Goal: Task Accomplishment & Management: Manage account settings

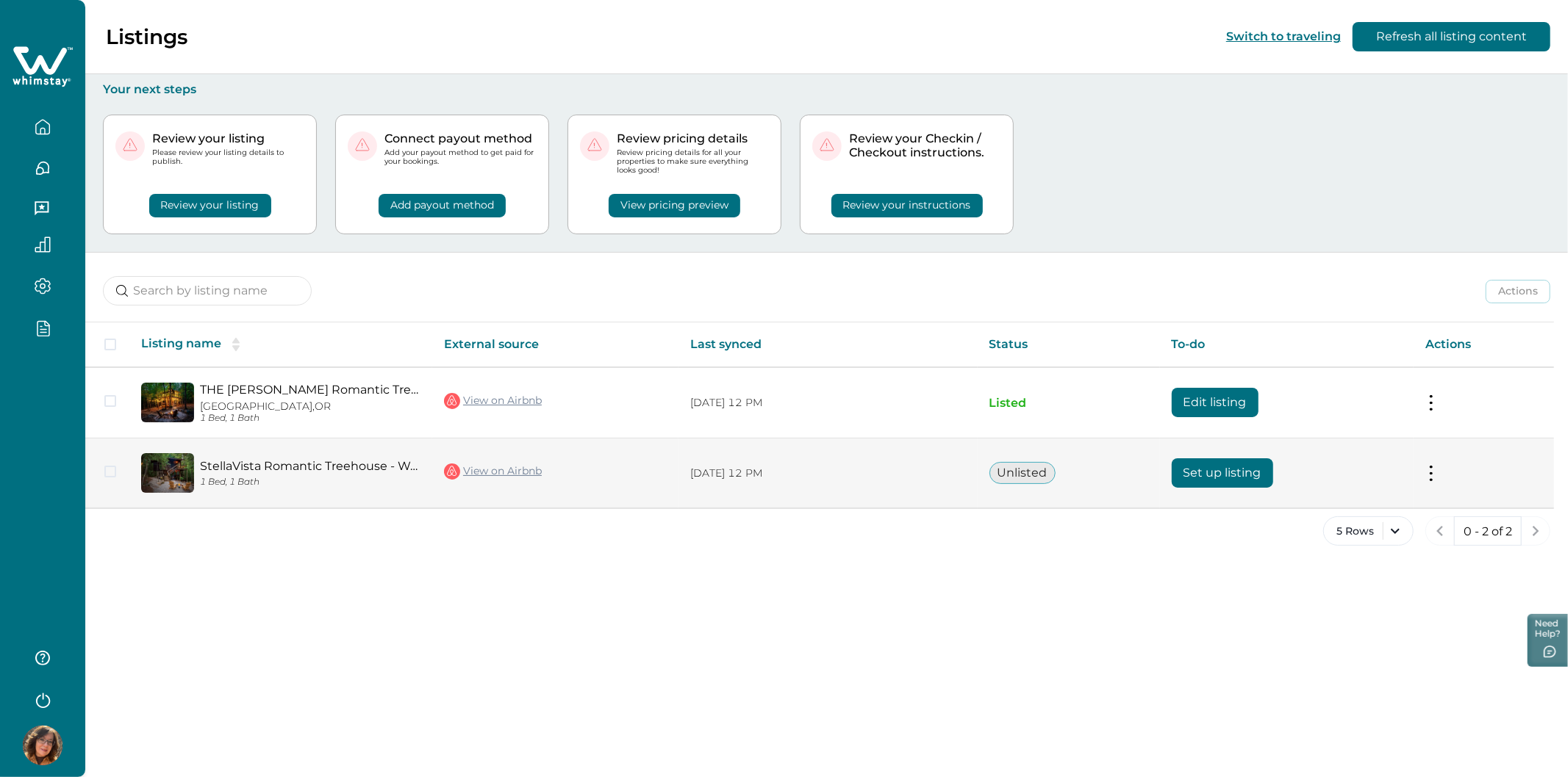
click at [1214, 469] on button "Set up listing" at bounding box center [1222, 473] width 102 height 29
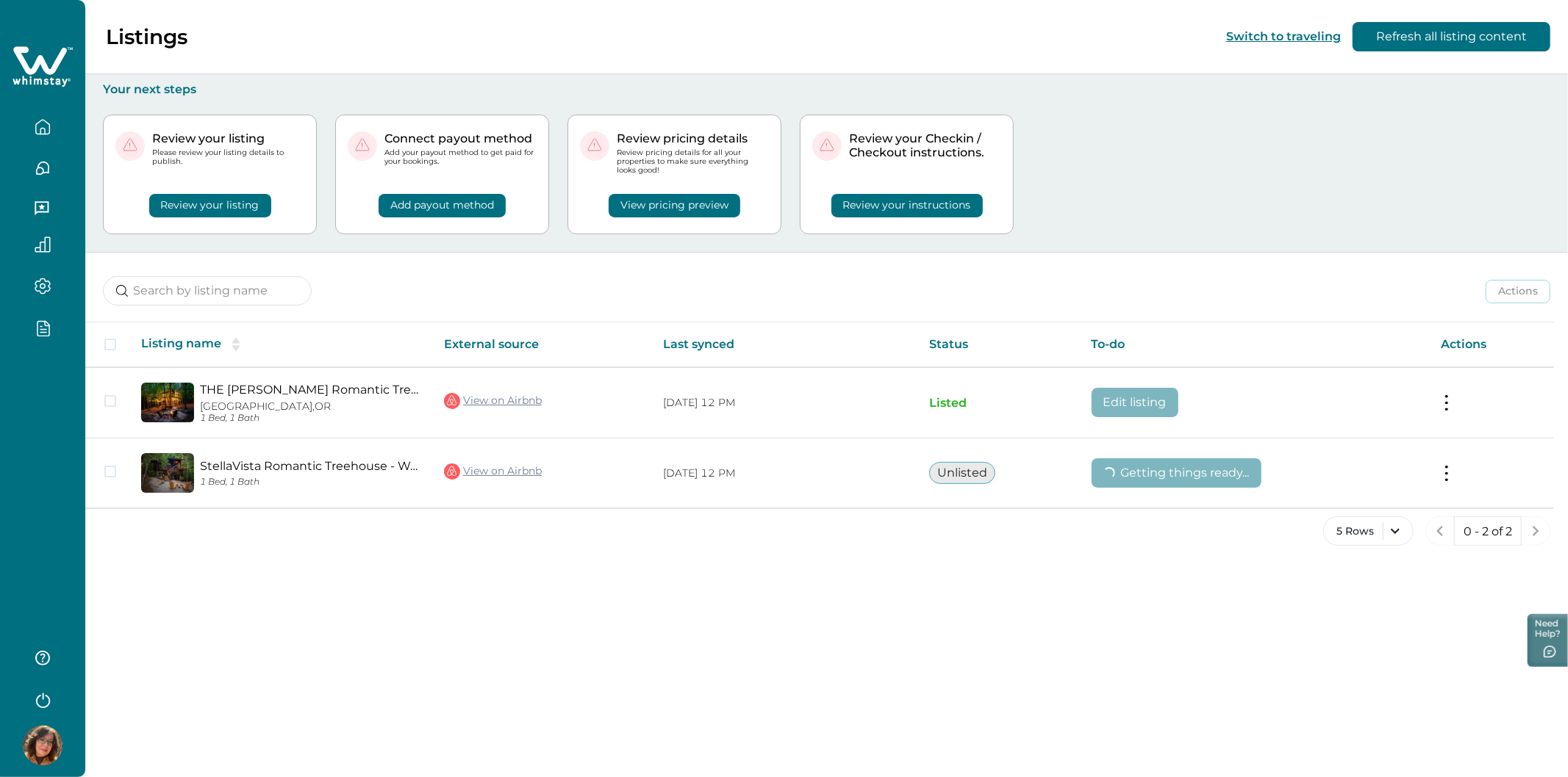
click at [57, 67] on icon at bounding box center [40, 60] width 54 height 28
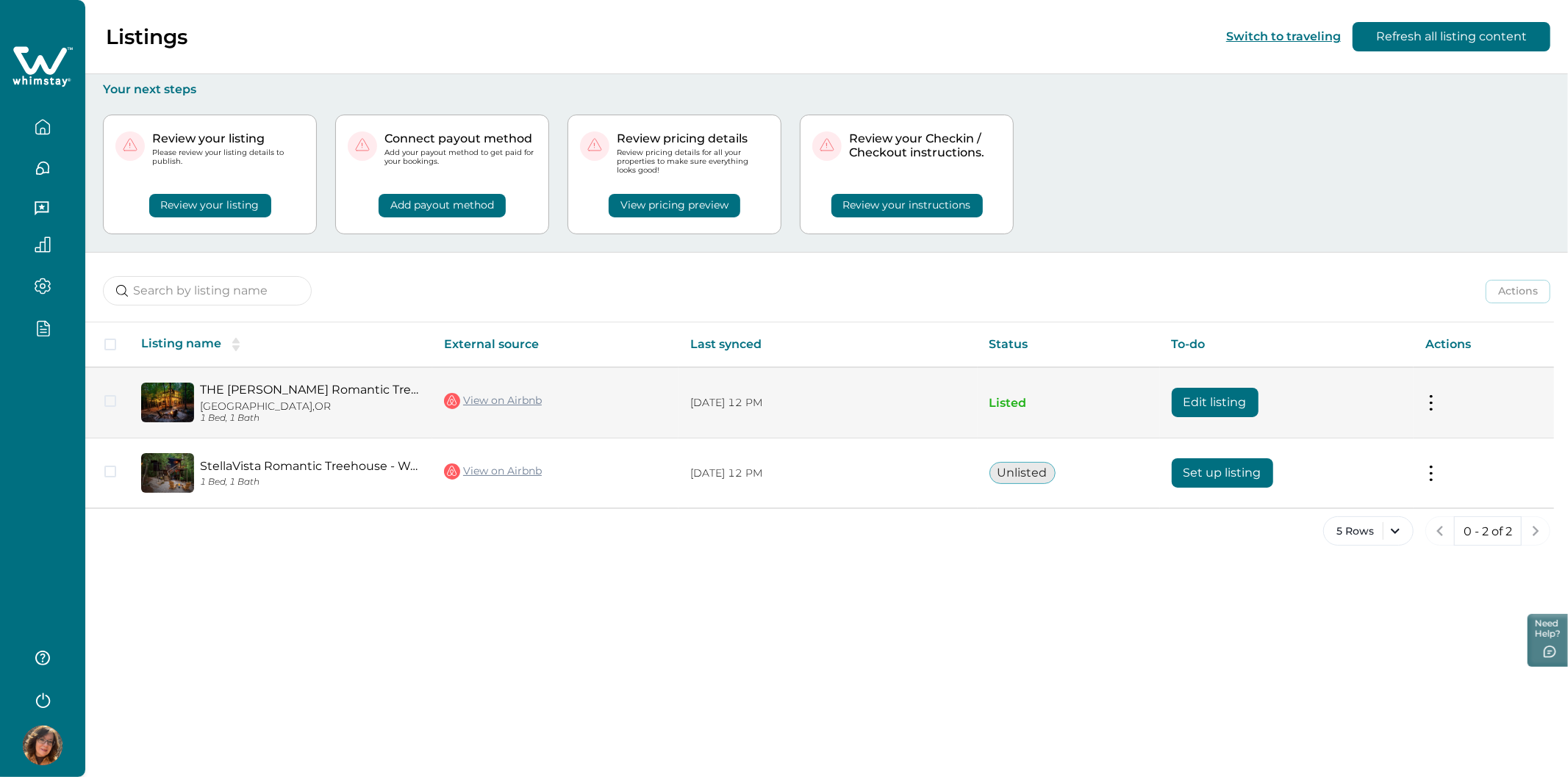
click at [1213, 400] on button "Edit listing" at bounding box center [1214, 403] width 87 height 29
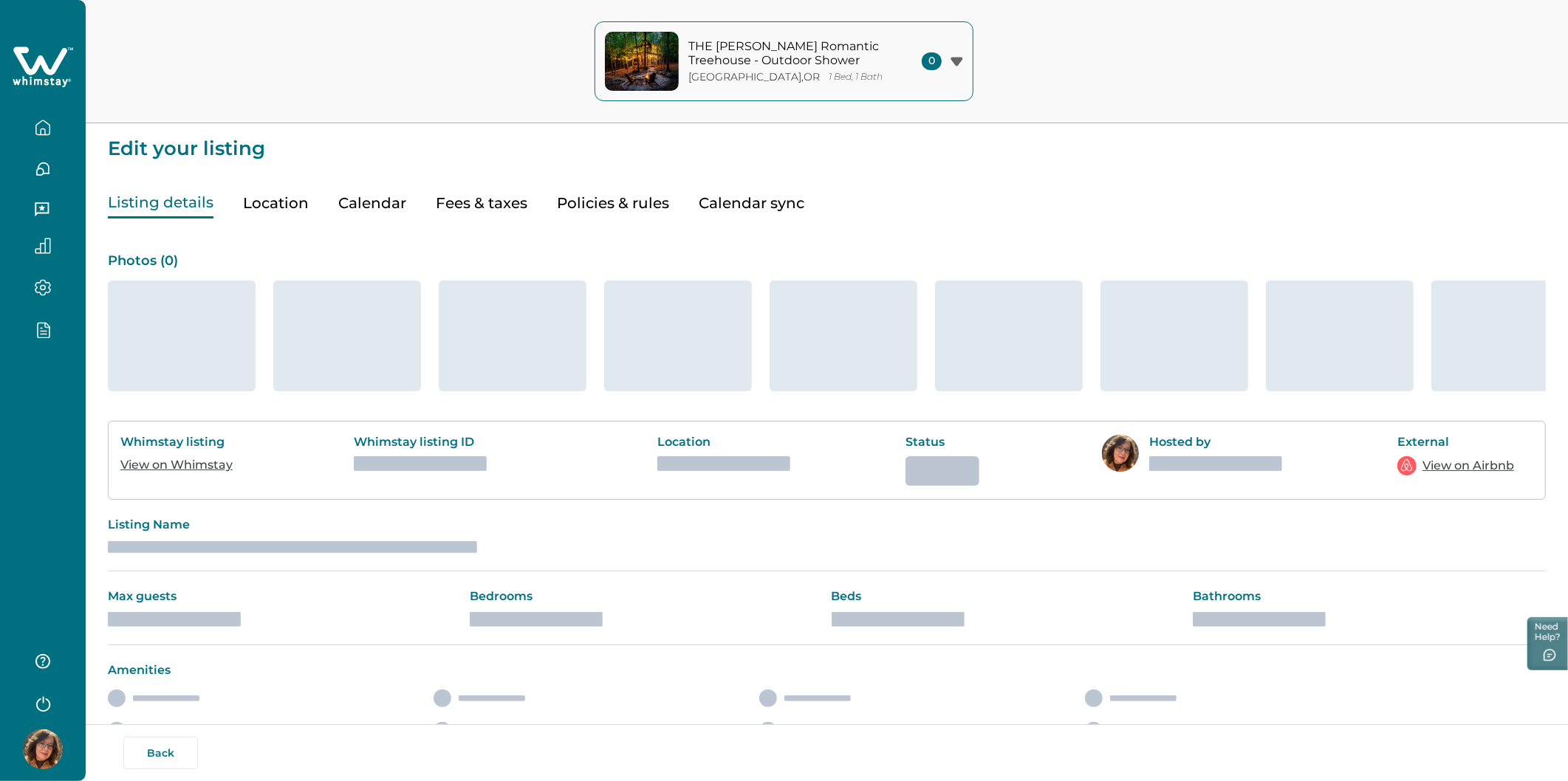
click at [461, 204] on button "Fees & taxes" at bounding box center [481, 203] width 92 height 30
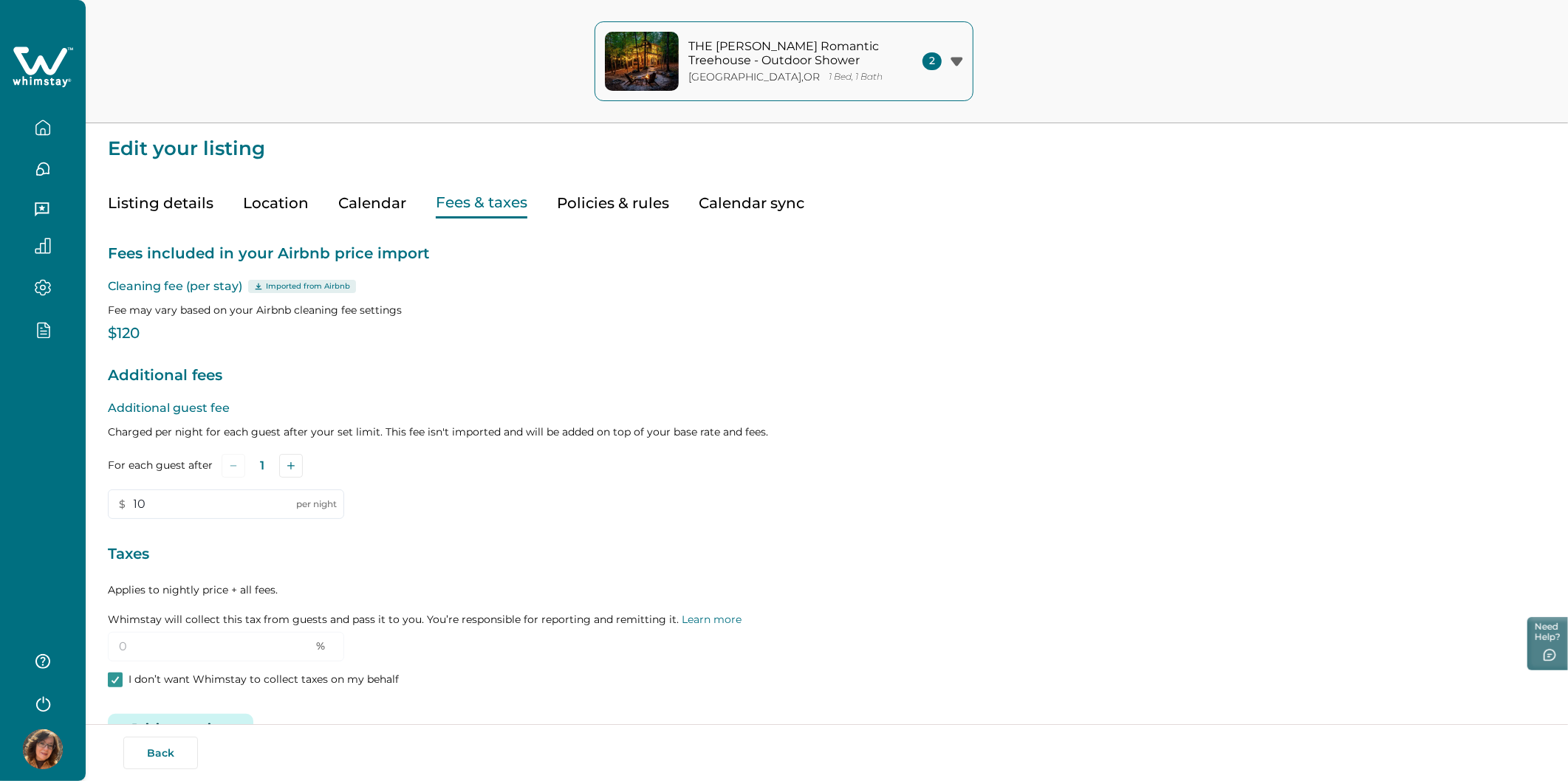
type input "10"
type input "0"
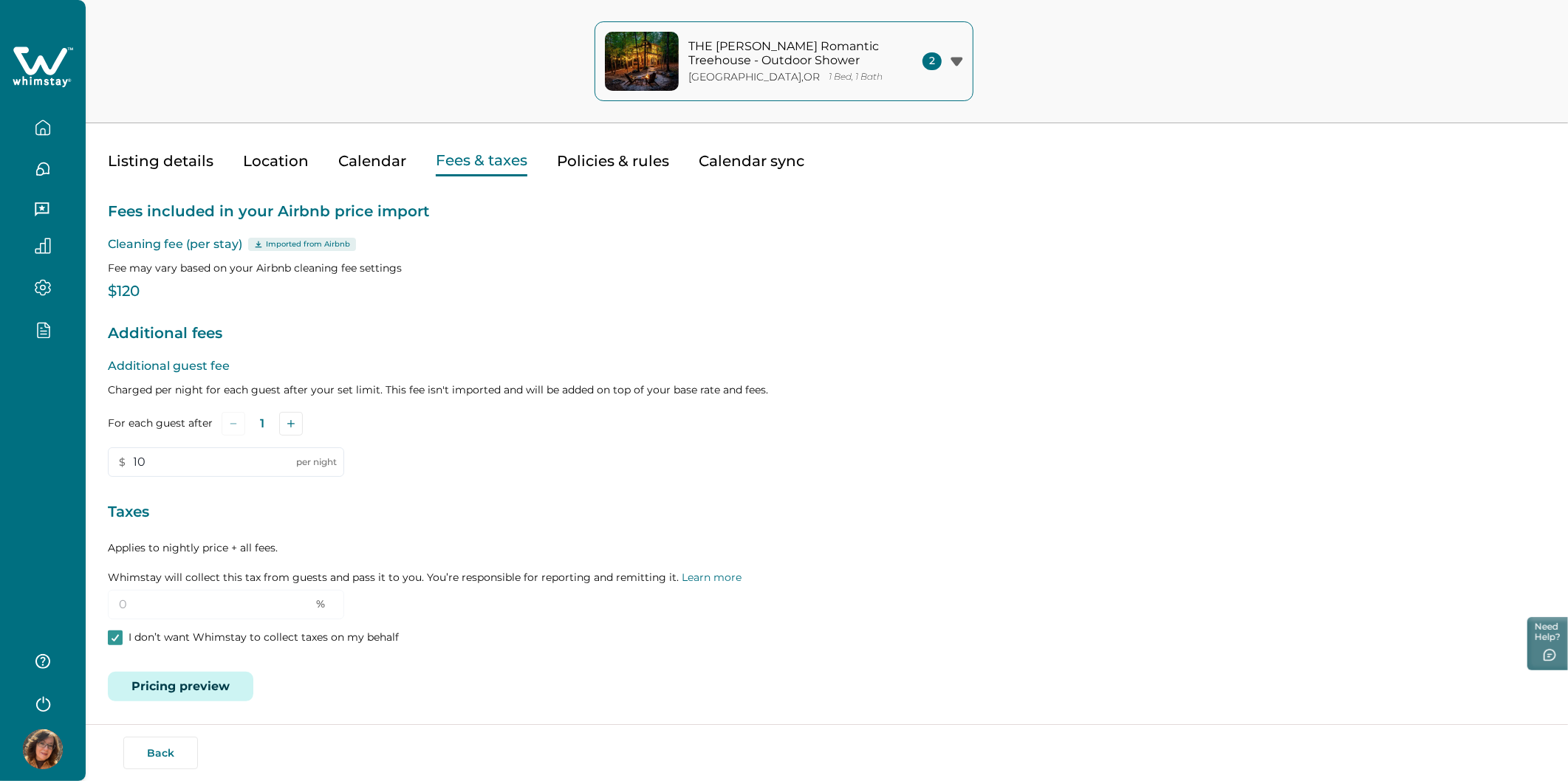
scroll to position [42, 0]
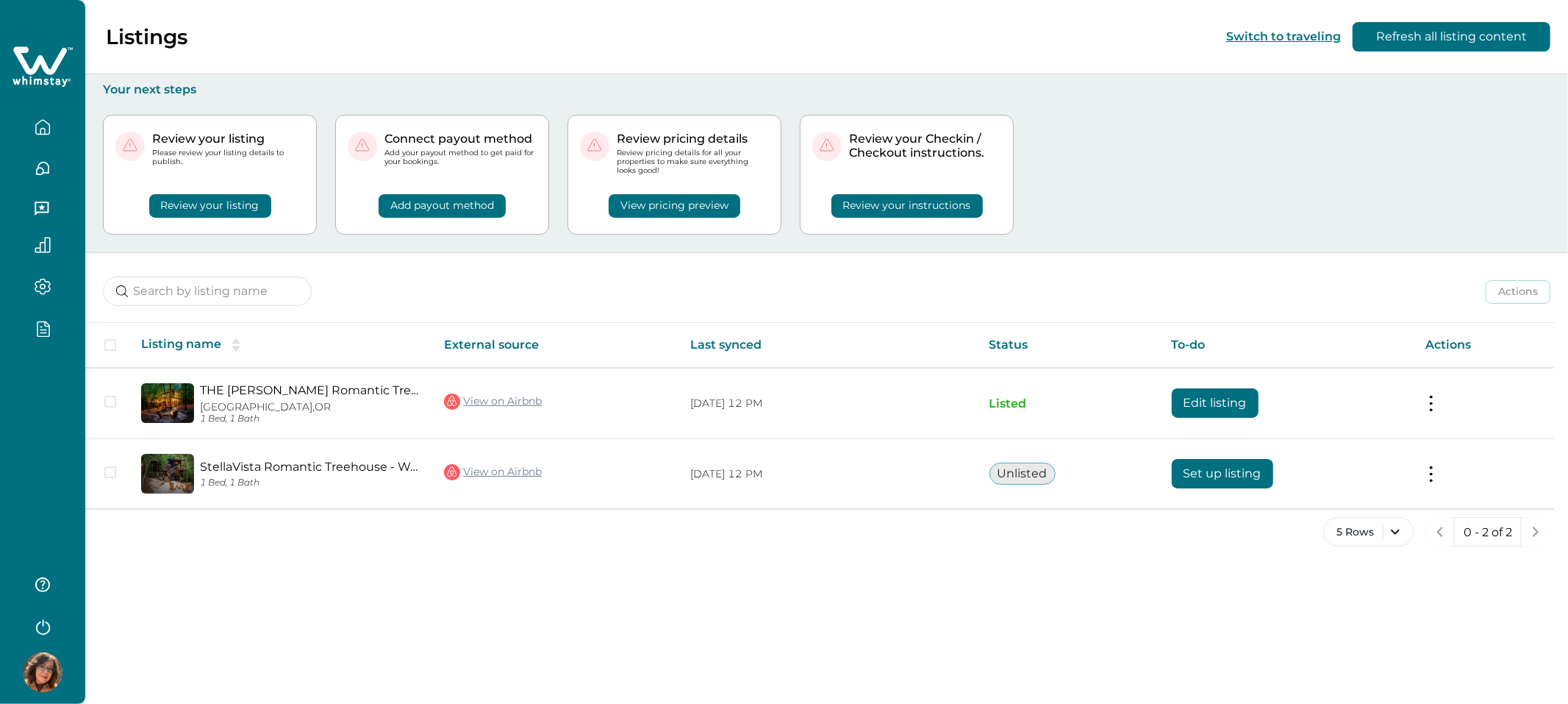
click at [45, 618] on icon "button" at bounding box center [42, 626] width 22 height 22
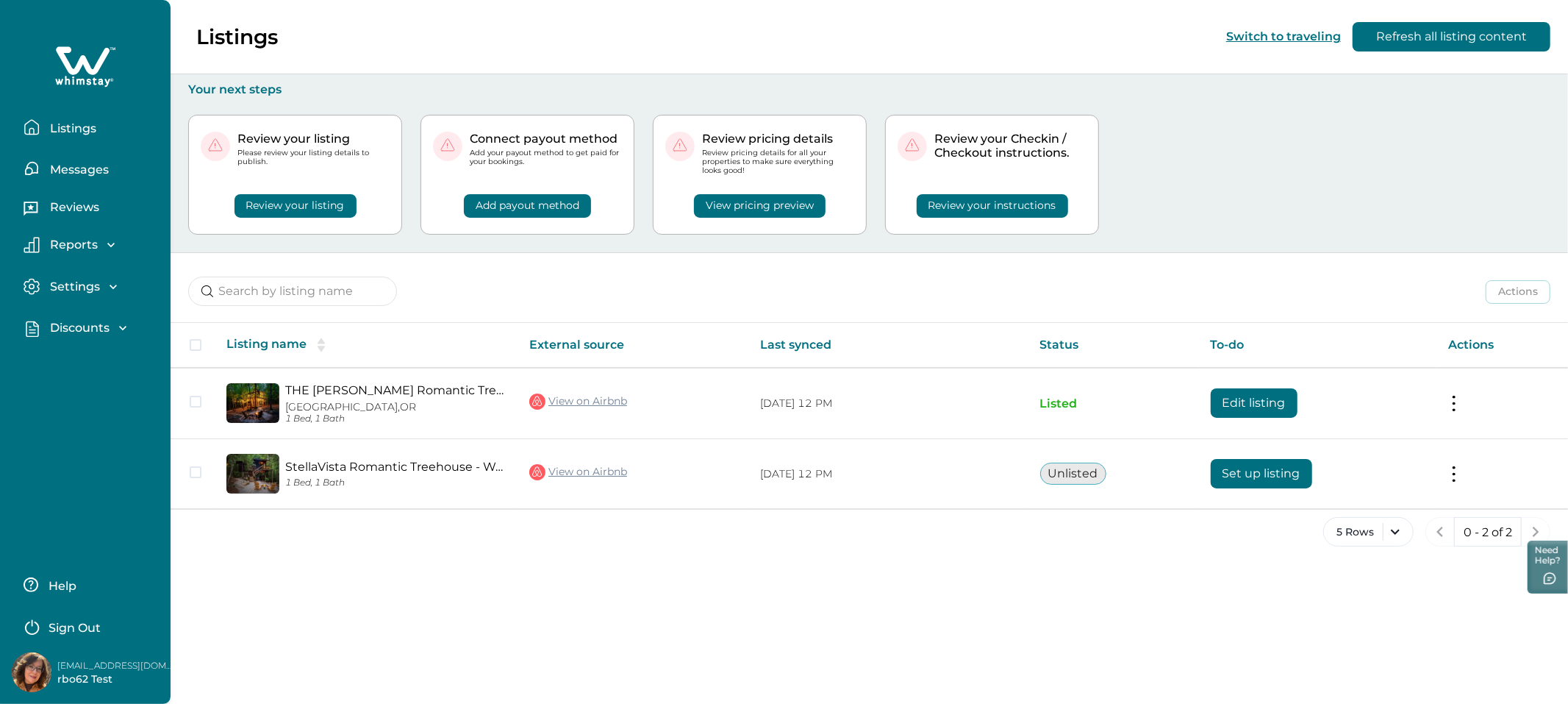
click at [92, 626] on p "Sign Out" at bounding box center [75, 628] width 52 height 15
